Goal: Information Seeking & Learning: Learn about a topic

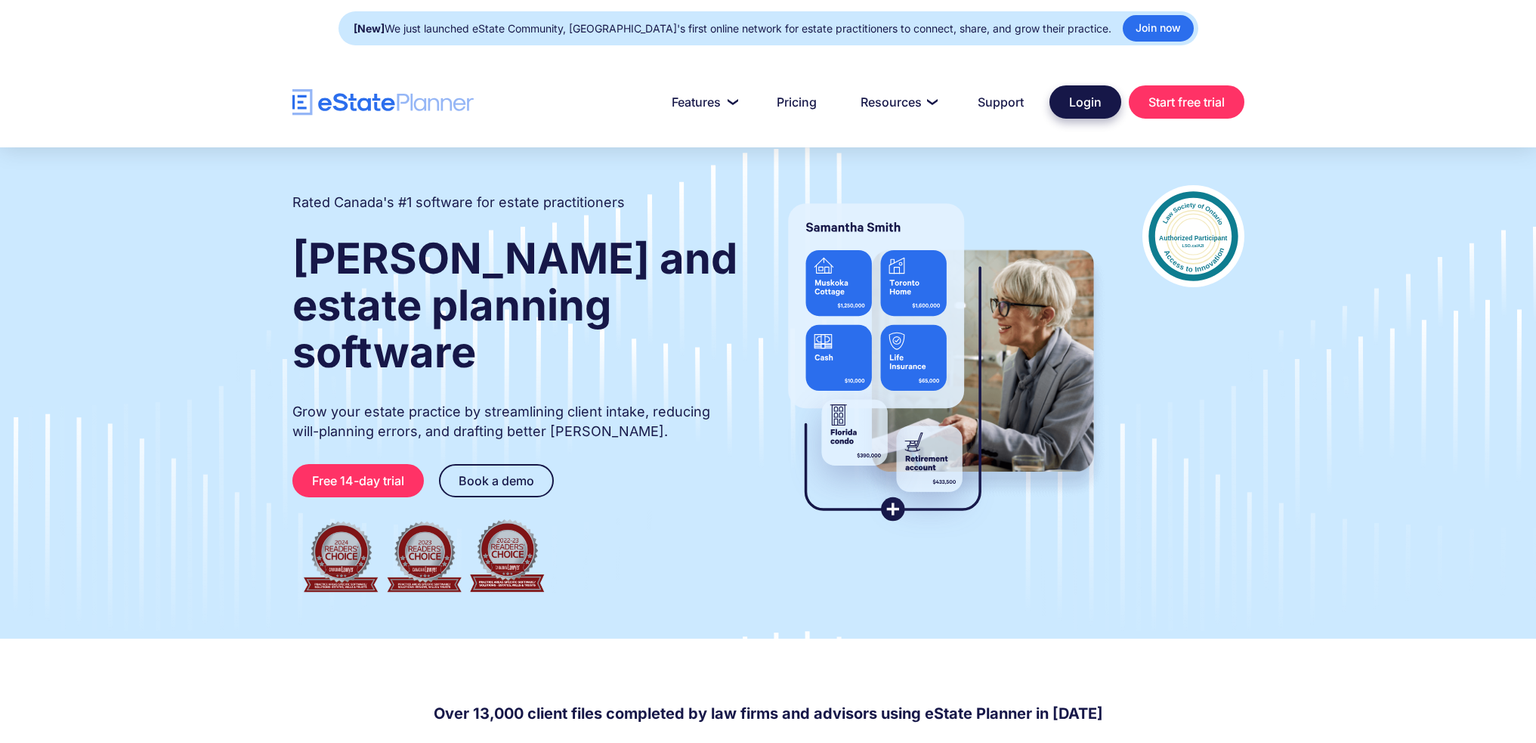
click at [1085, 107] on link "Login" at bounding box center [1085, 101] width 72 height 33
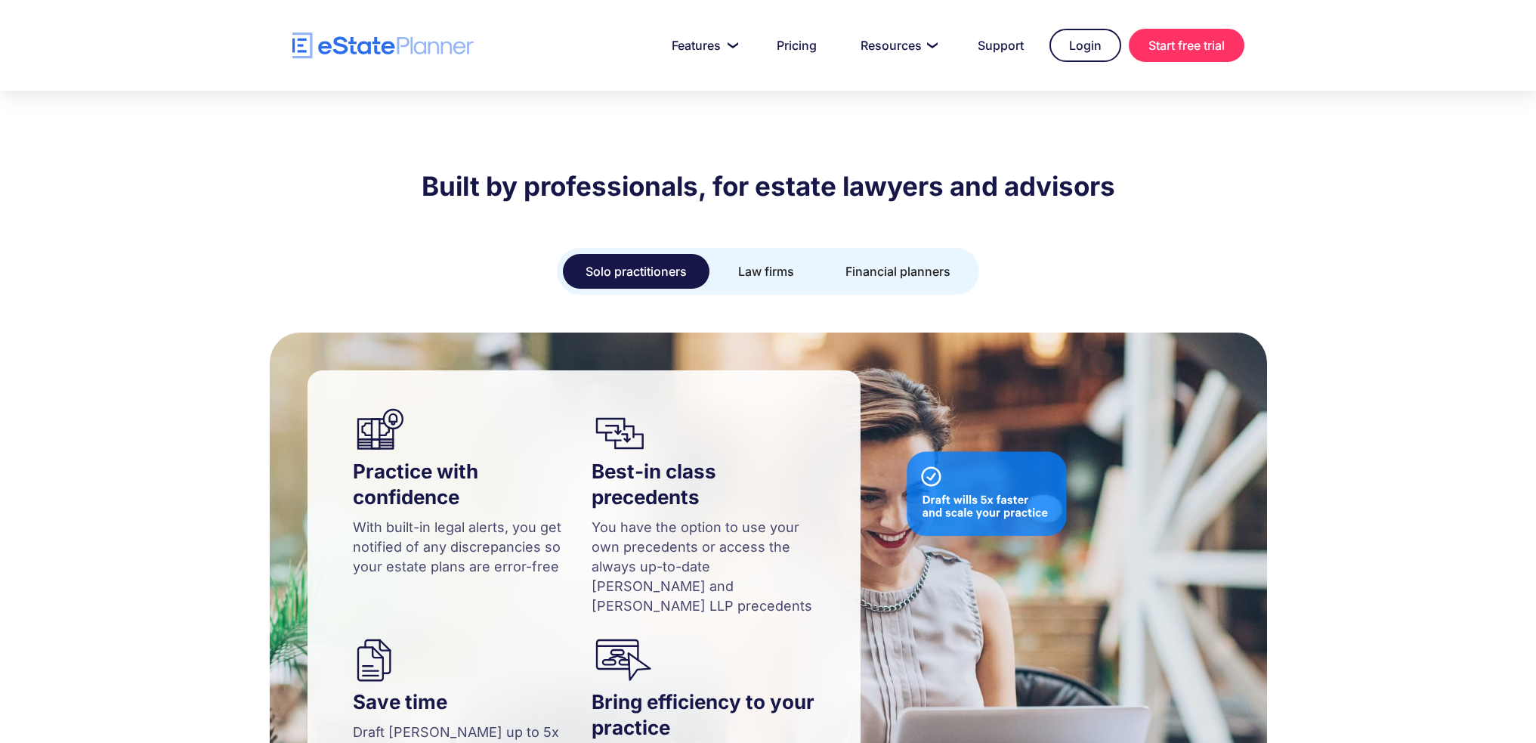
scroll to position [1209, 0]
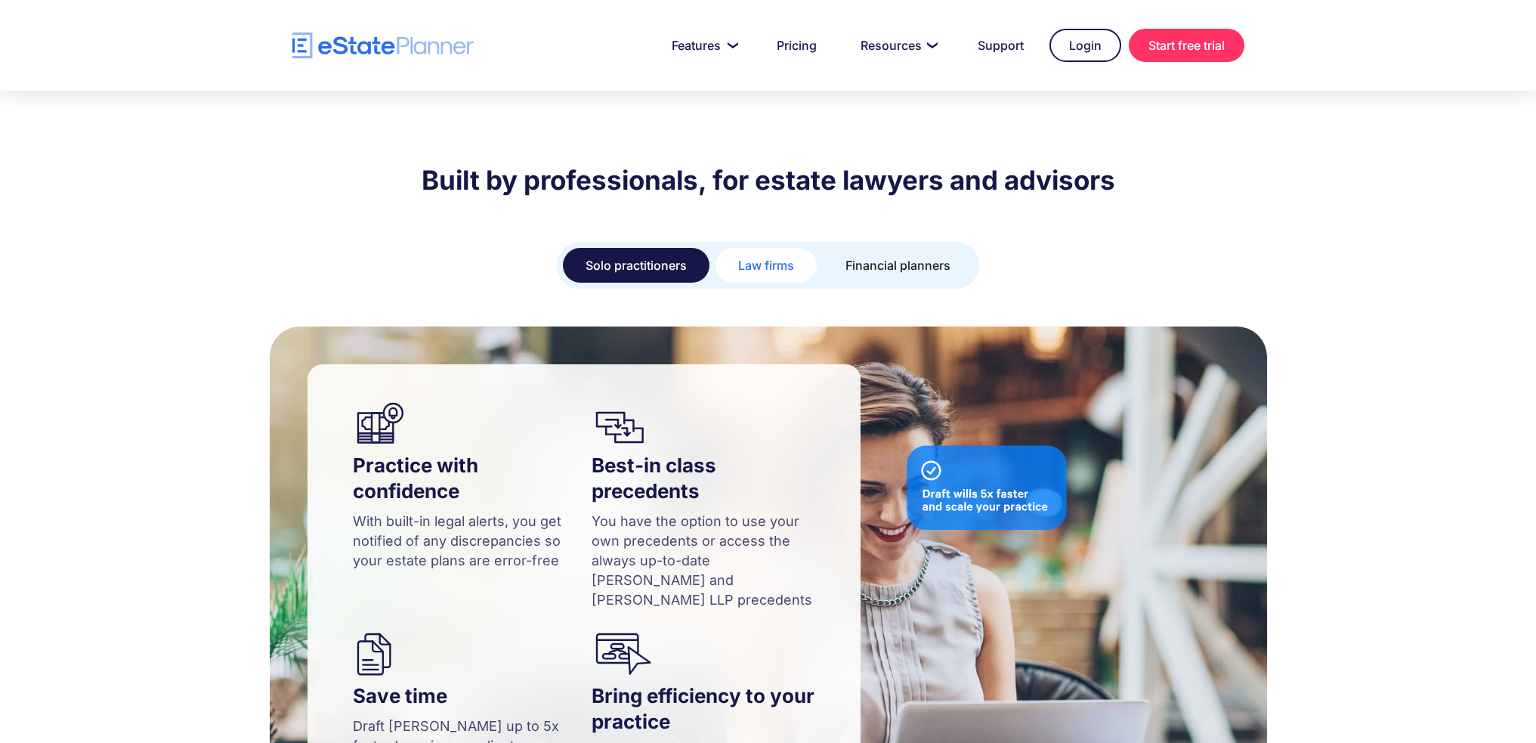
click at [768, 255] on div "Law firms" at bounding box center [766, 265] width 56 height 21
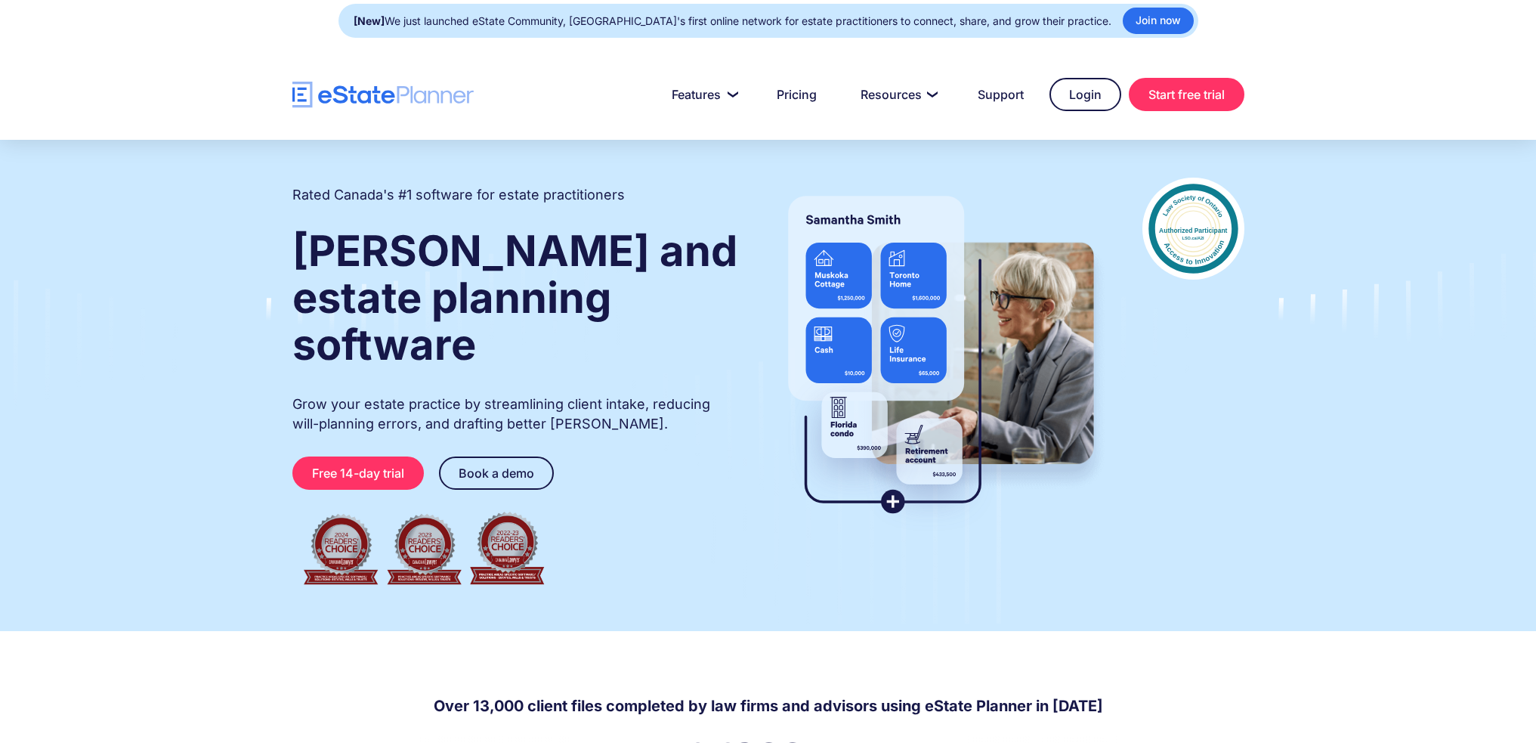
scroll to position [0, 0]
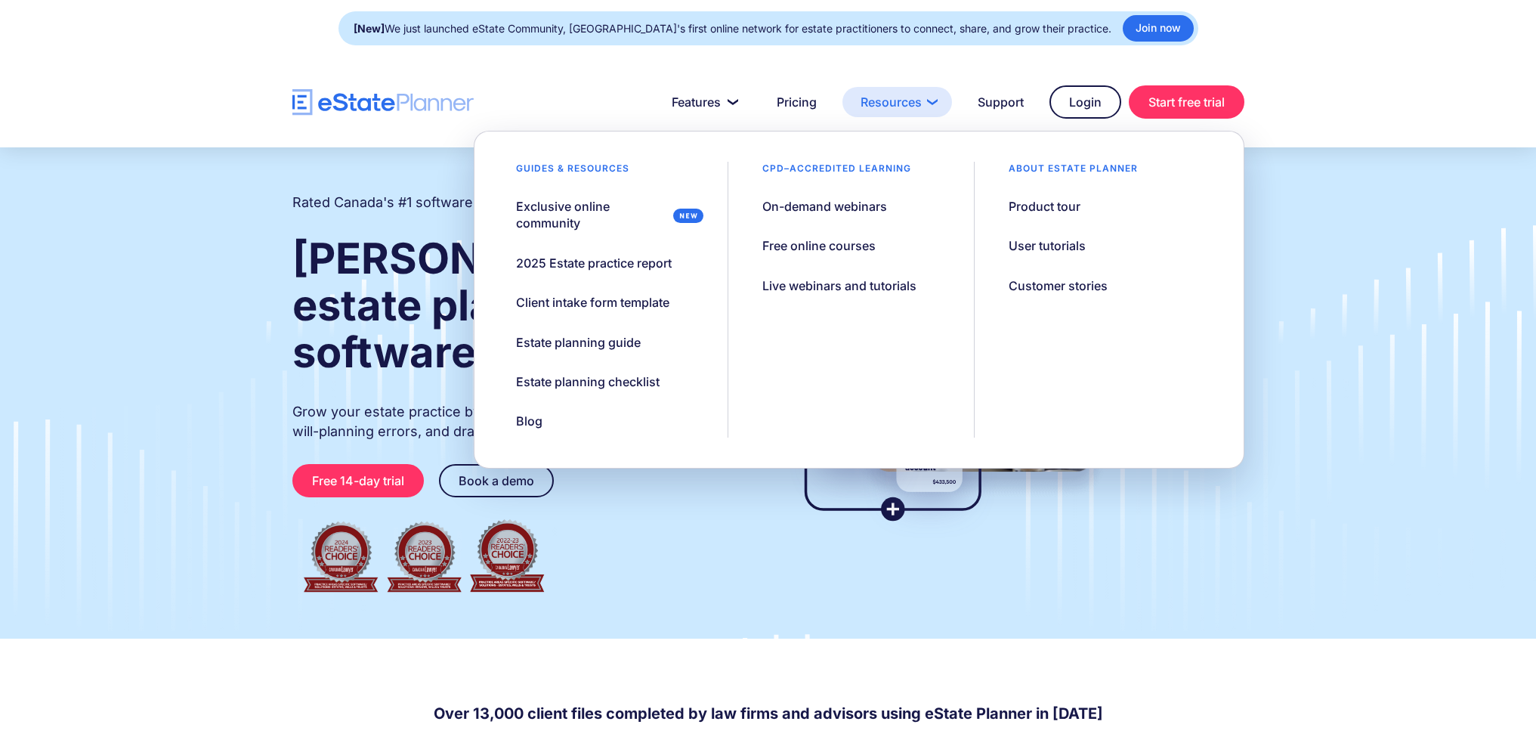
click at [898, 104] on link "Resources" at bounding box center [897, 102] width 110 height 30
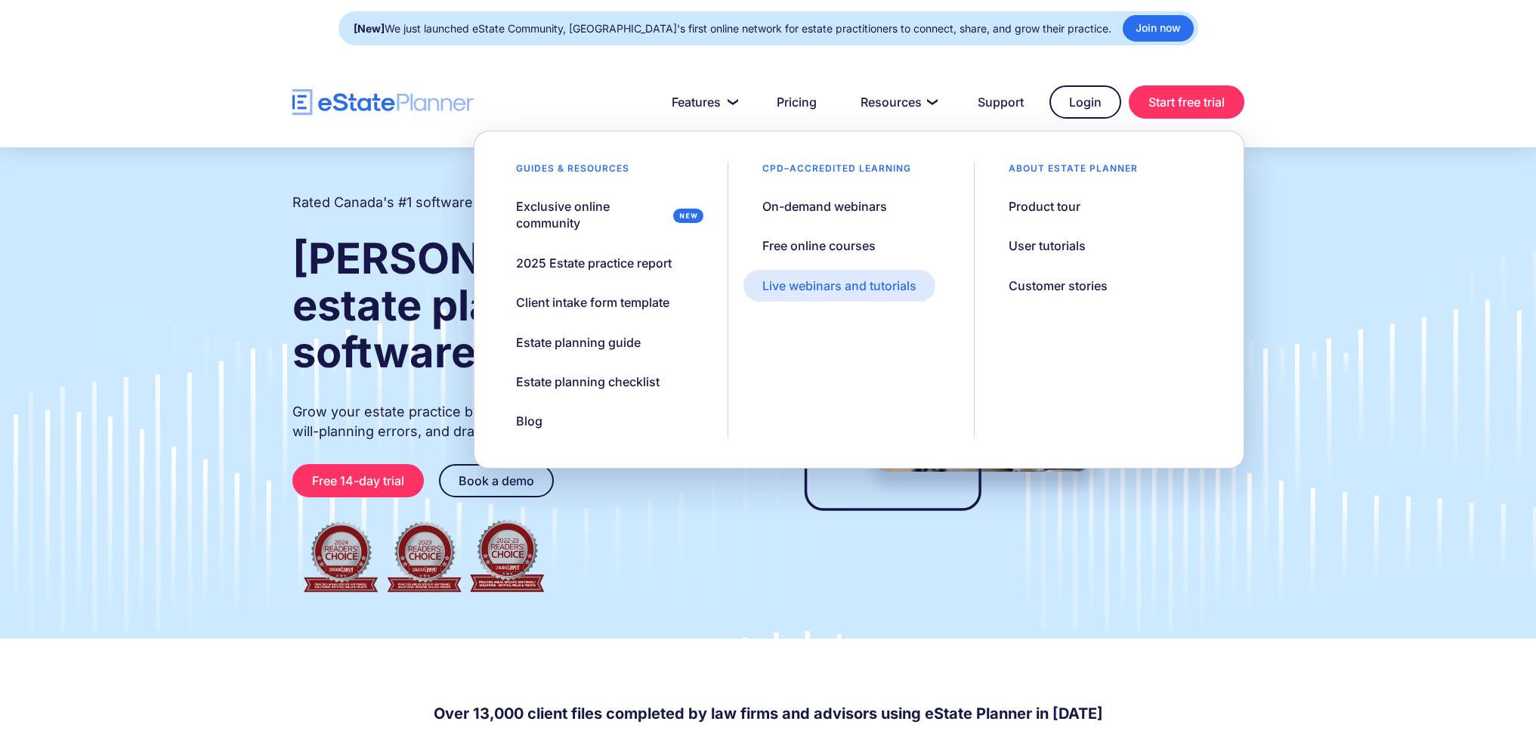
click at [833, 290] on div "Live webinars and tutorials" at bounding box center [839, 285] width 154 height 17
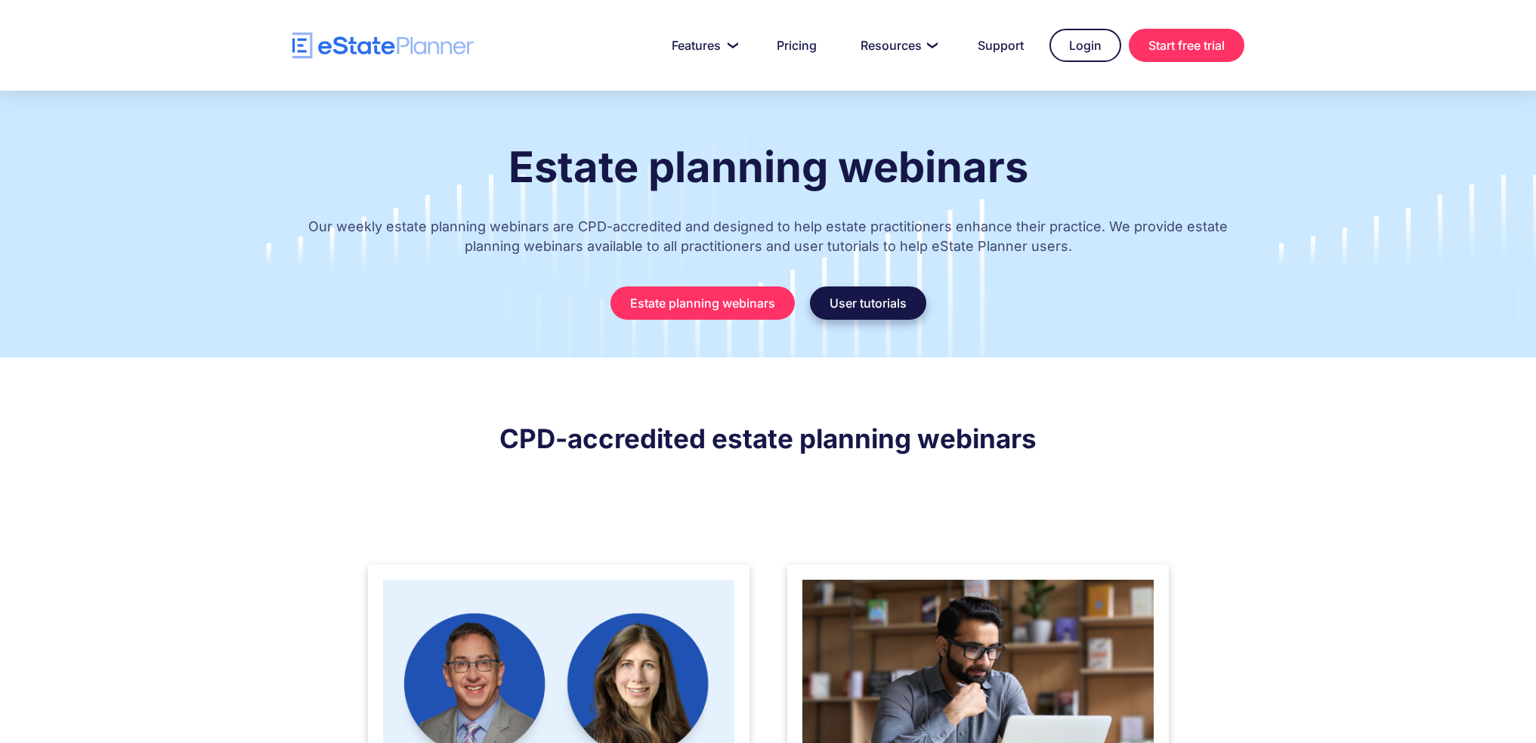
click at [858, 313] on link "User tutorials" at bounding box center [868, 302] width 116 height 33
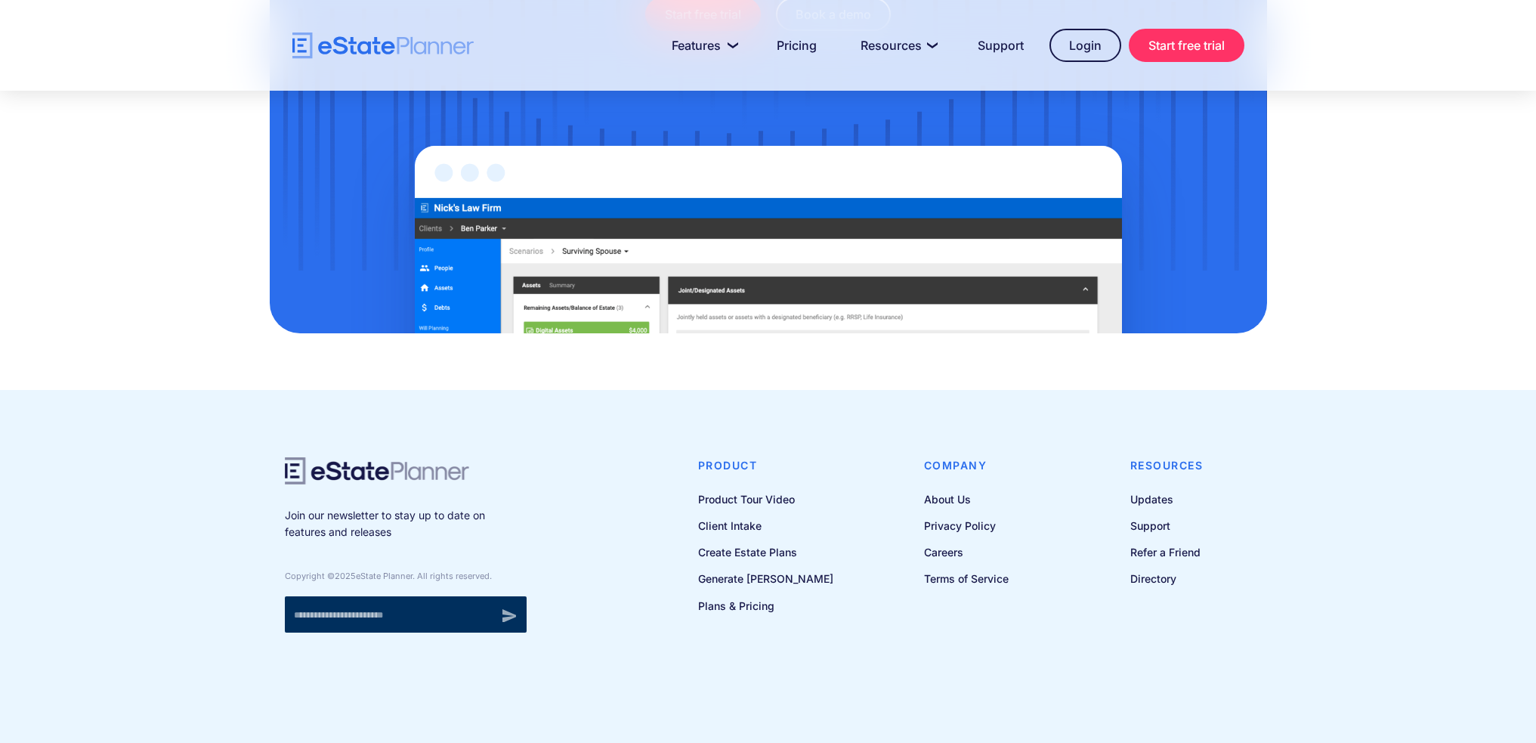
scroll to position [1693, 0]
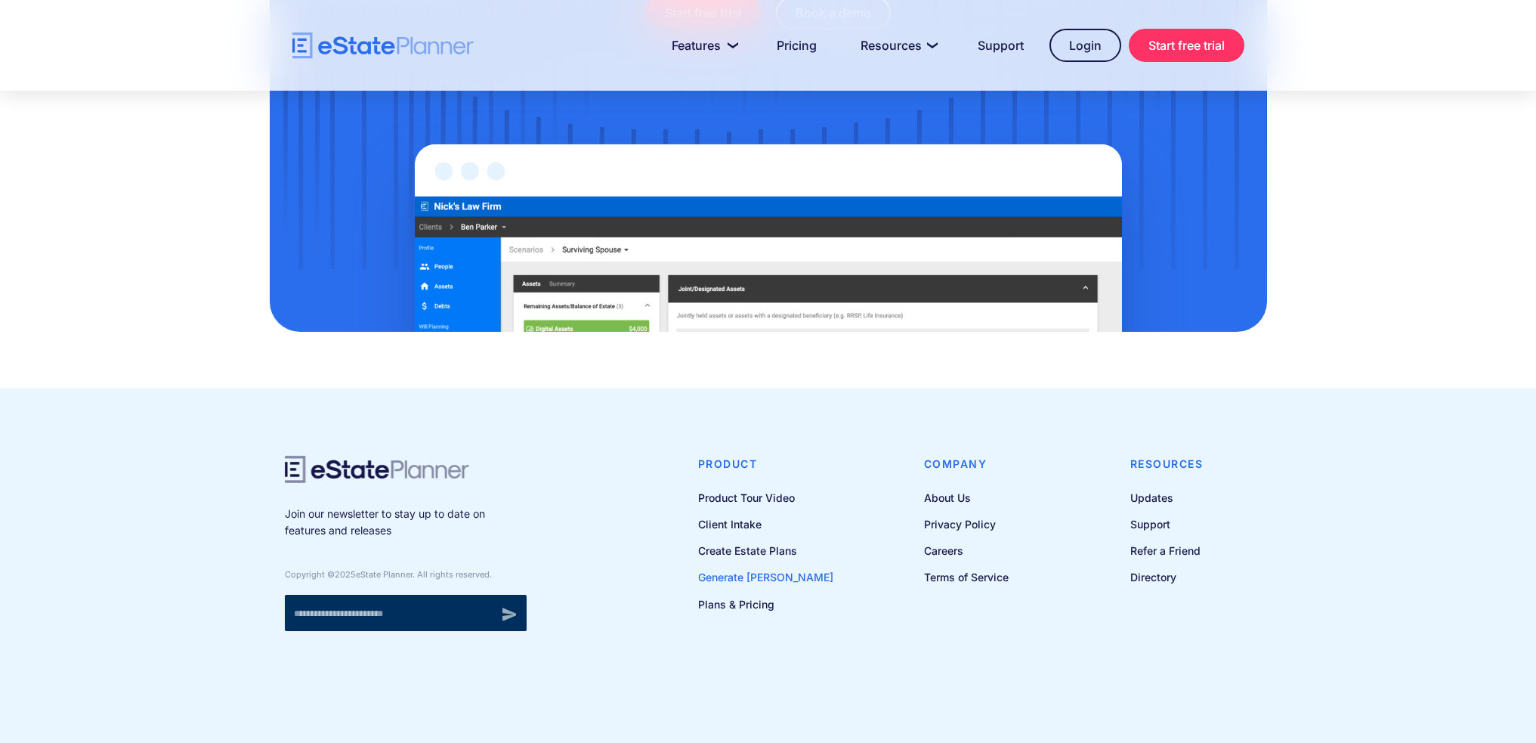
click at [776, 576] on link "Generate [PERSON_NAME]" at bounding box center [765, 576] width 135 height 19
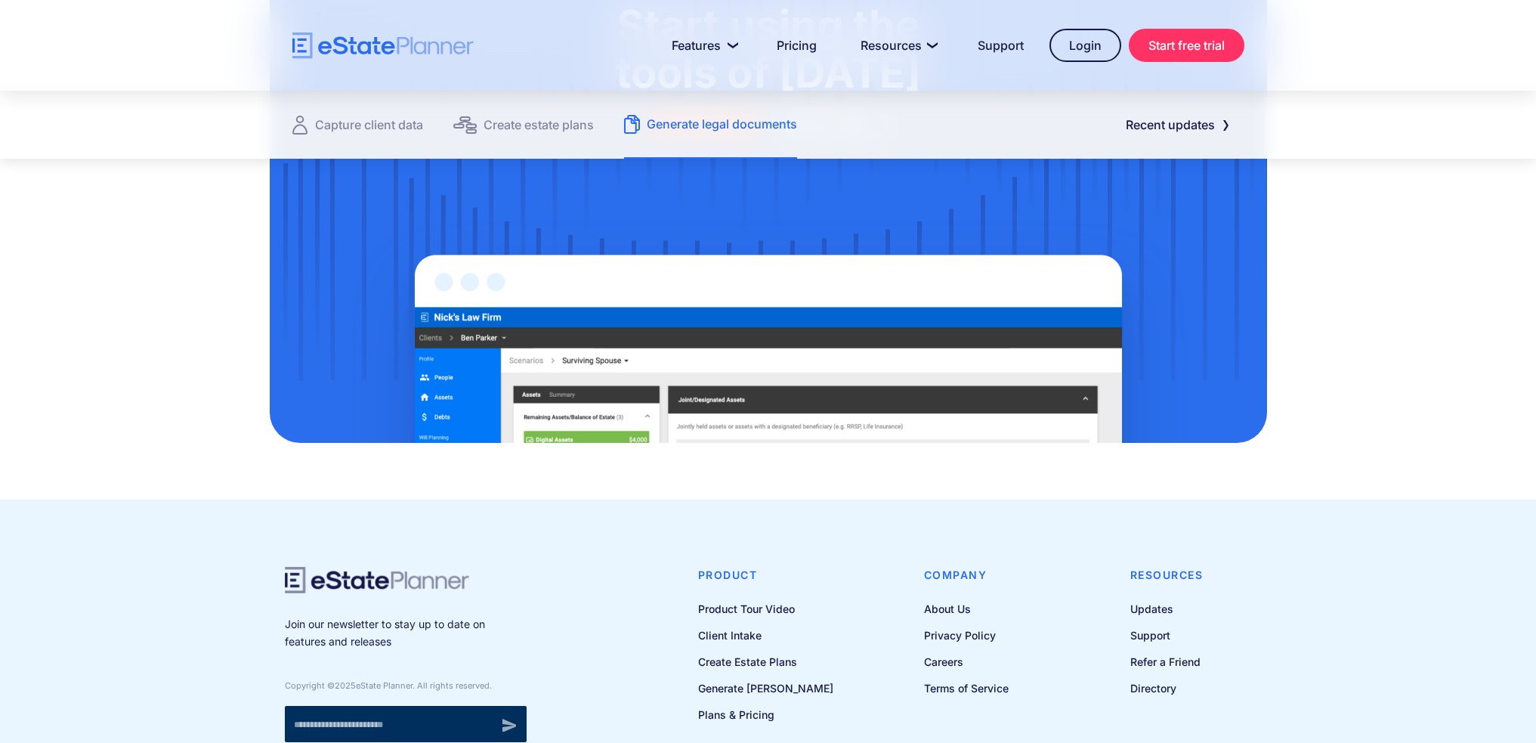
scroll to position [2054, 0]
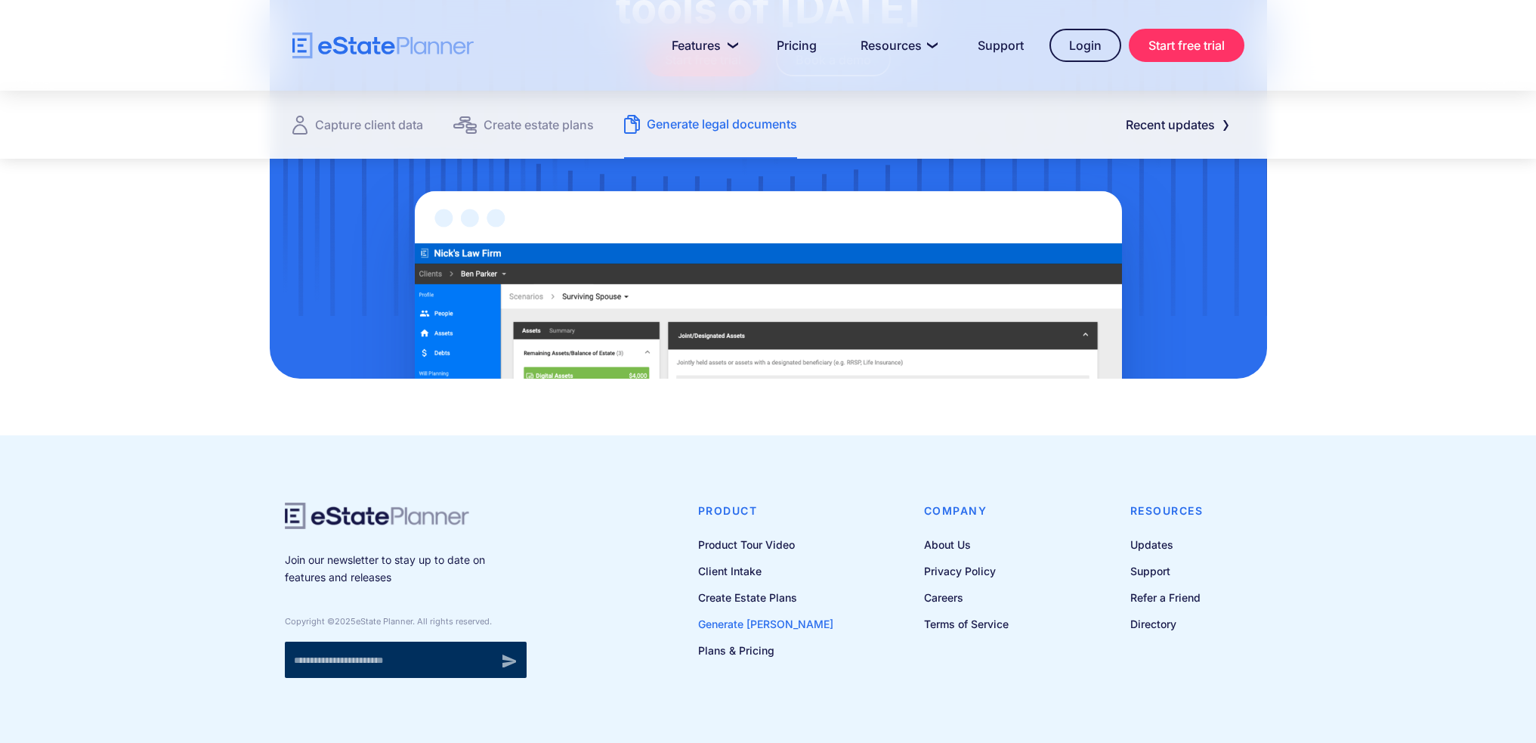
click at [785, 614] on link "Generate [PERSON_NAME]" at bounding box center [765, 623] width 135 height 19
